Goal: Check status: Check status

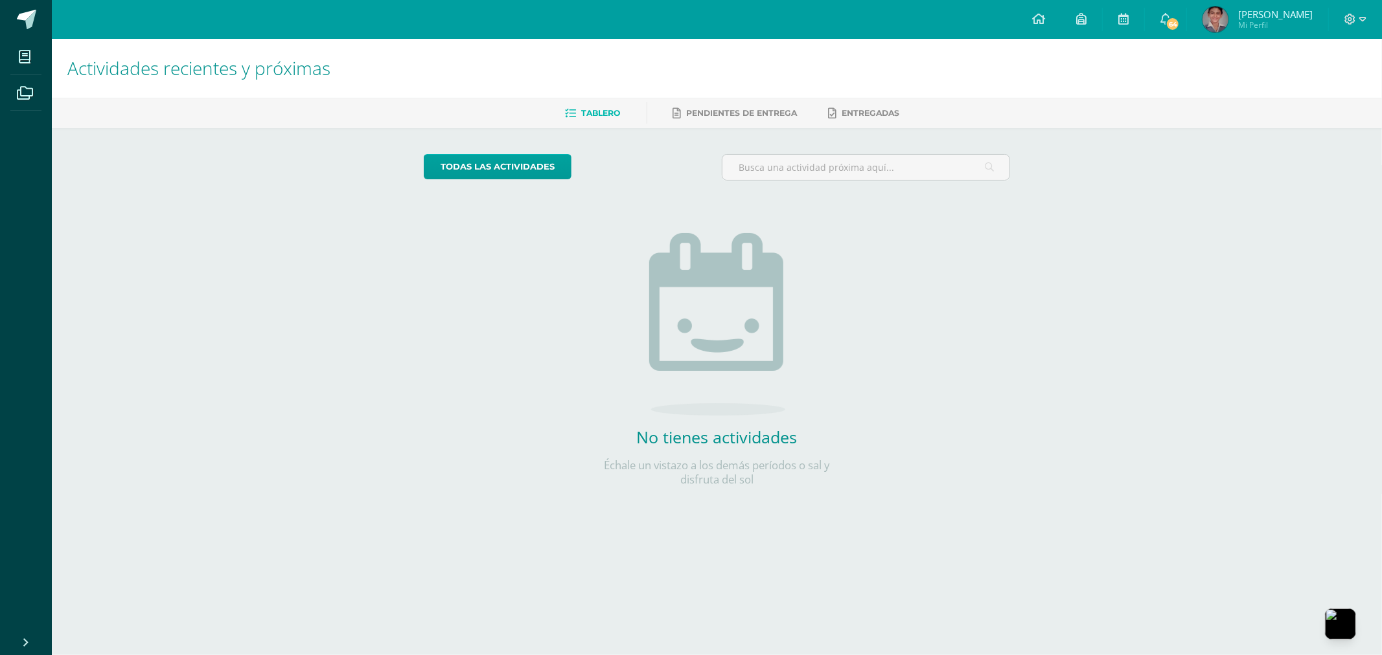
click at [1221, 12] on img at bounding box center [1215, 19] width 26 height 26
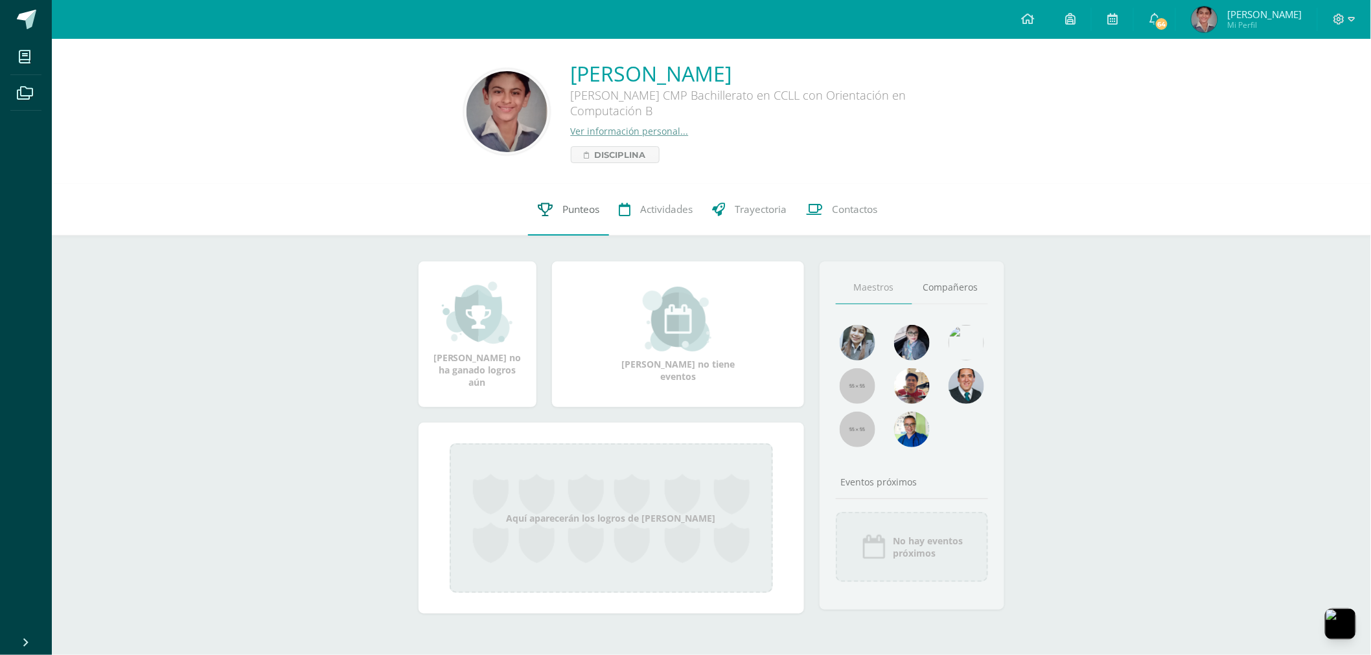
click at [562, 209] on span "Punteos" at bounding box center [580, 210] width 37 height 14
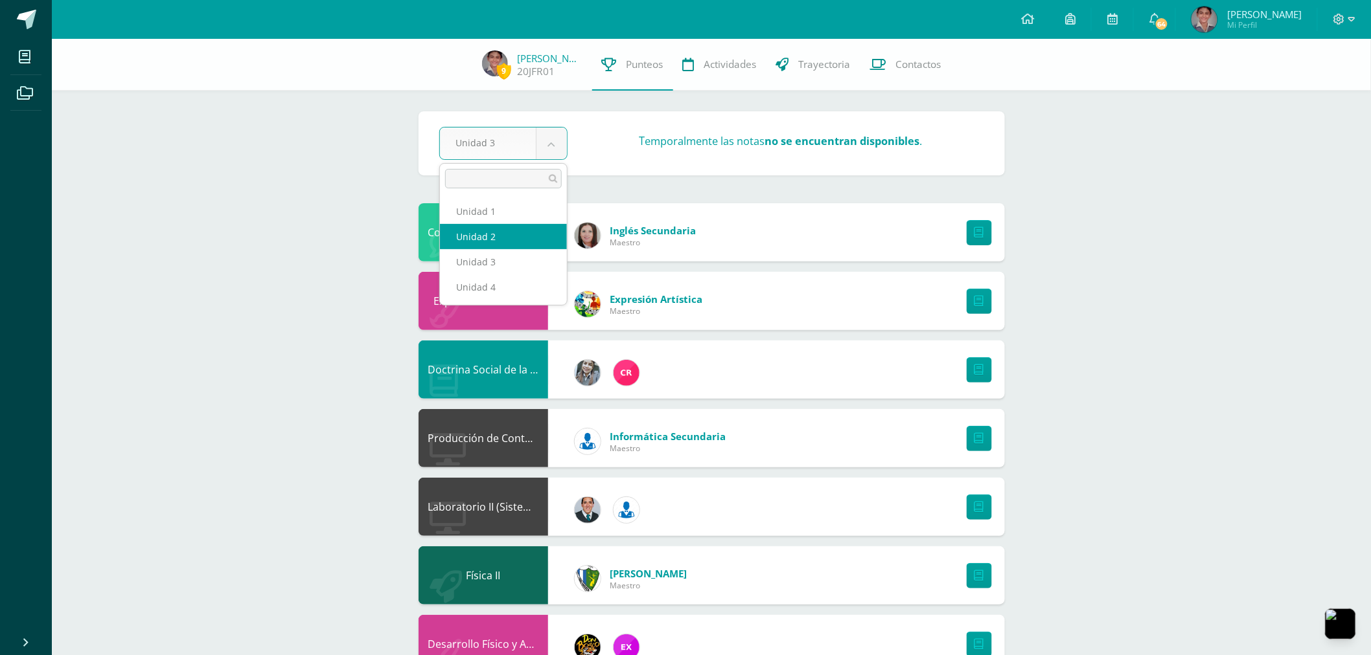
select select "Unidad 2"
